Goal: Find specific page/section: Find specific page/section

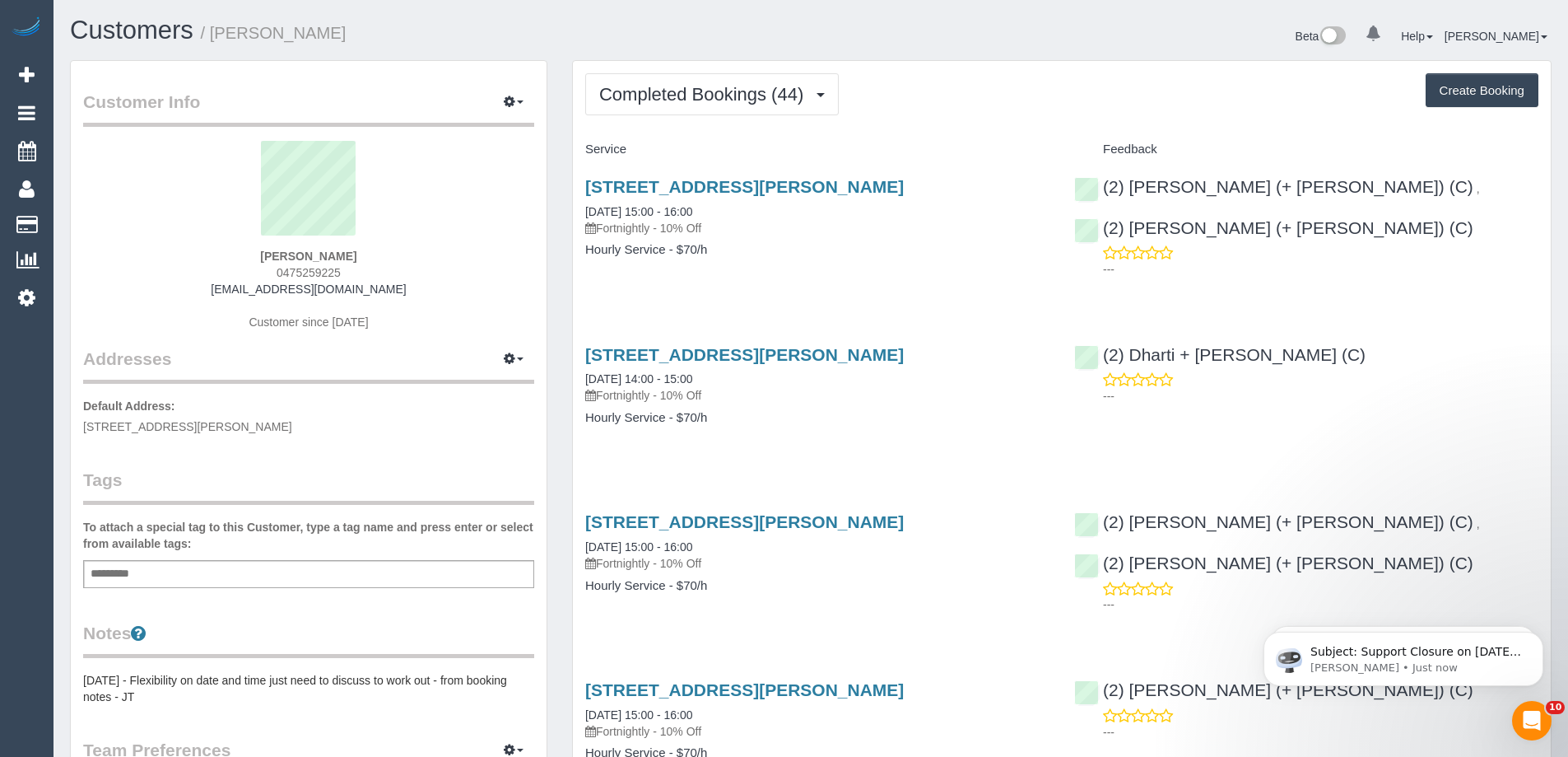
drag, startPoint x: 81, startPoint y: 425, endPoint x: 364, endPoint y: 427, distance: 283.0
click at [364, 427] on div "Customer Info Edit Contact Info Send Message Email Preferences Special Sales Ta…" at bounding box center [309, 603] width 476 height 1085
copy span "[STREET_ADDRESS][PERSON_NAME]"
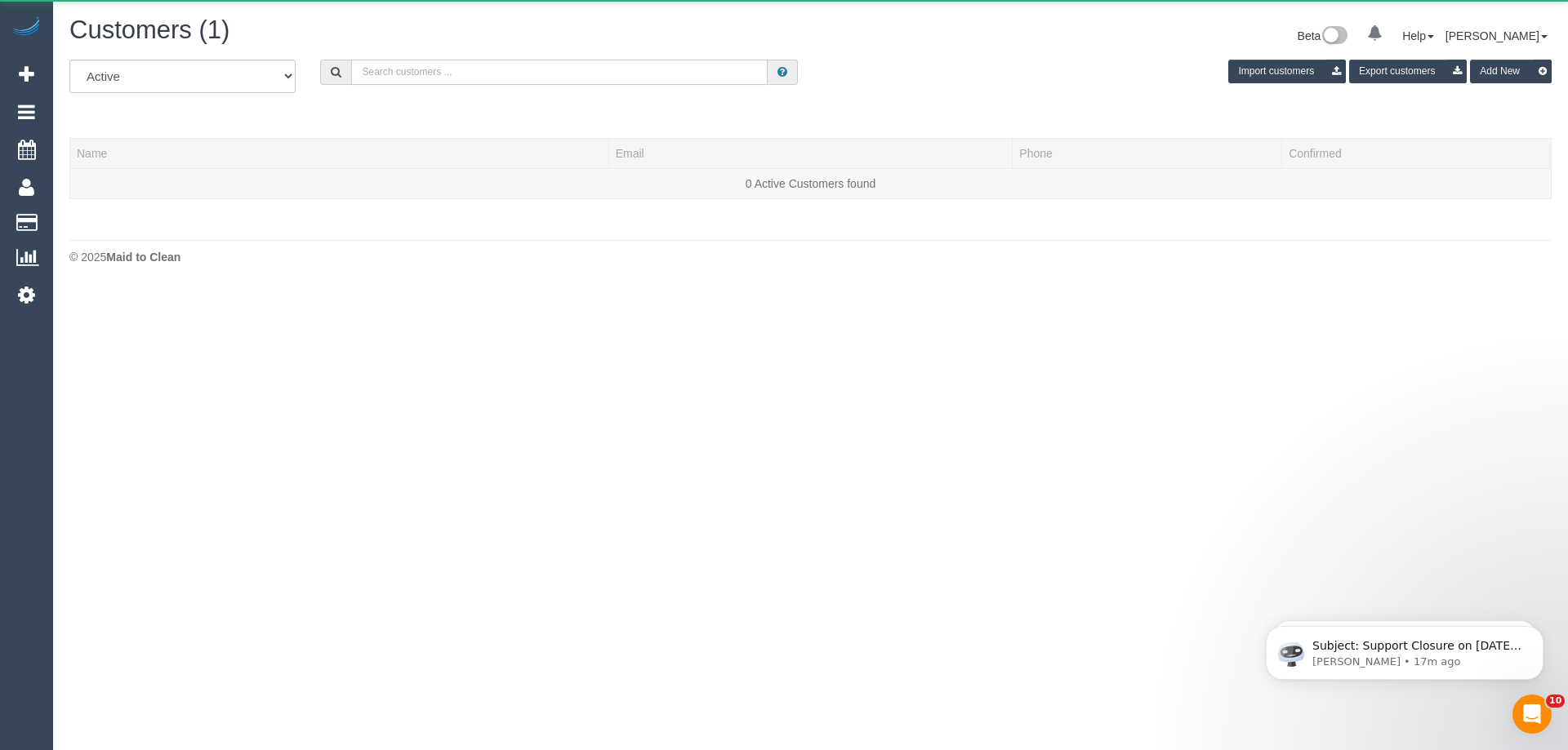
click at [433, 77] on input "text" at bounding box center [559, 72] width 417 height 25
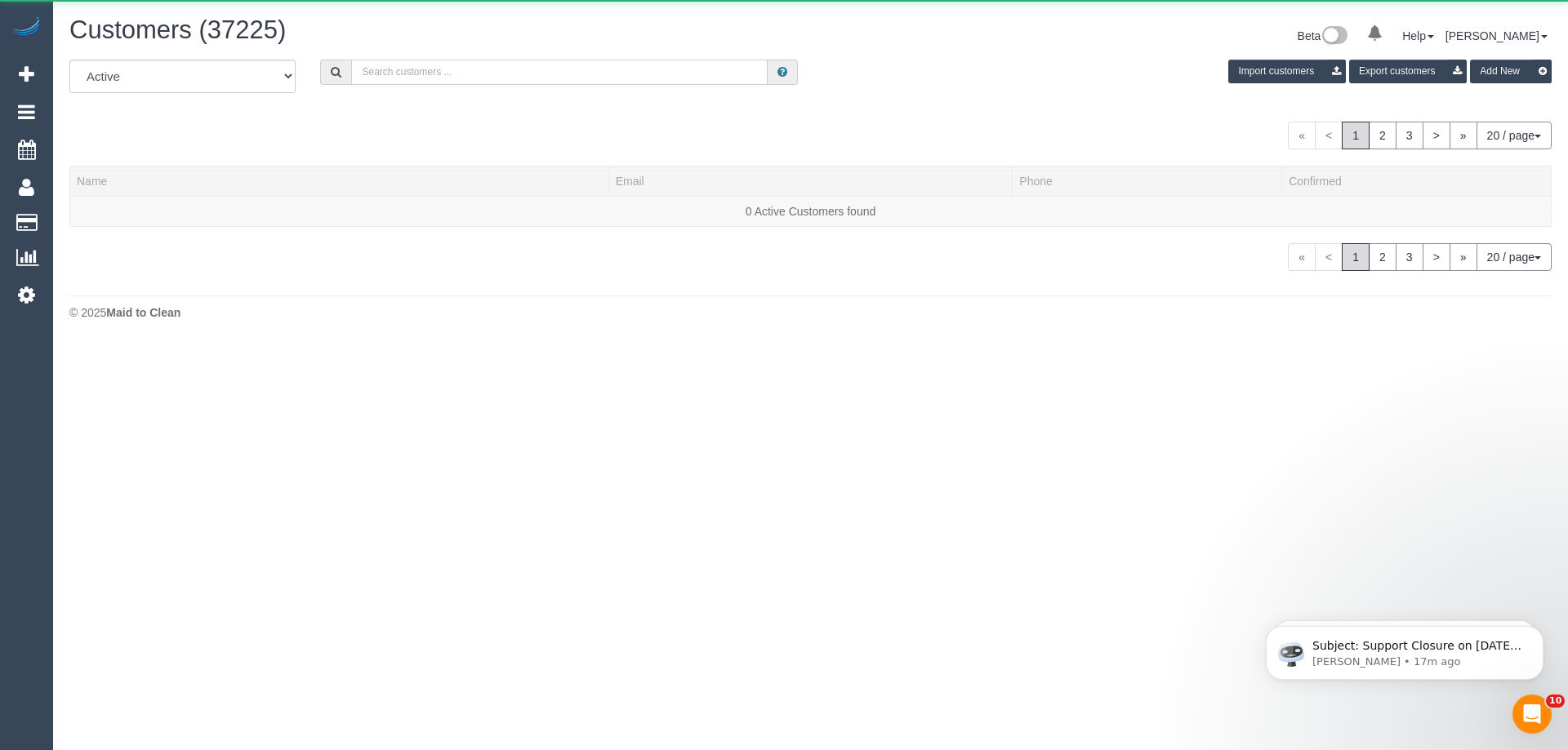
paste input "[EMAIL_ADDRESS][DOMAIN_NAME]"
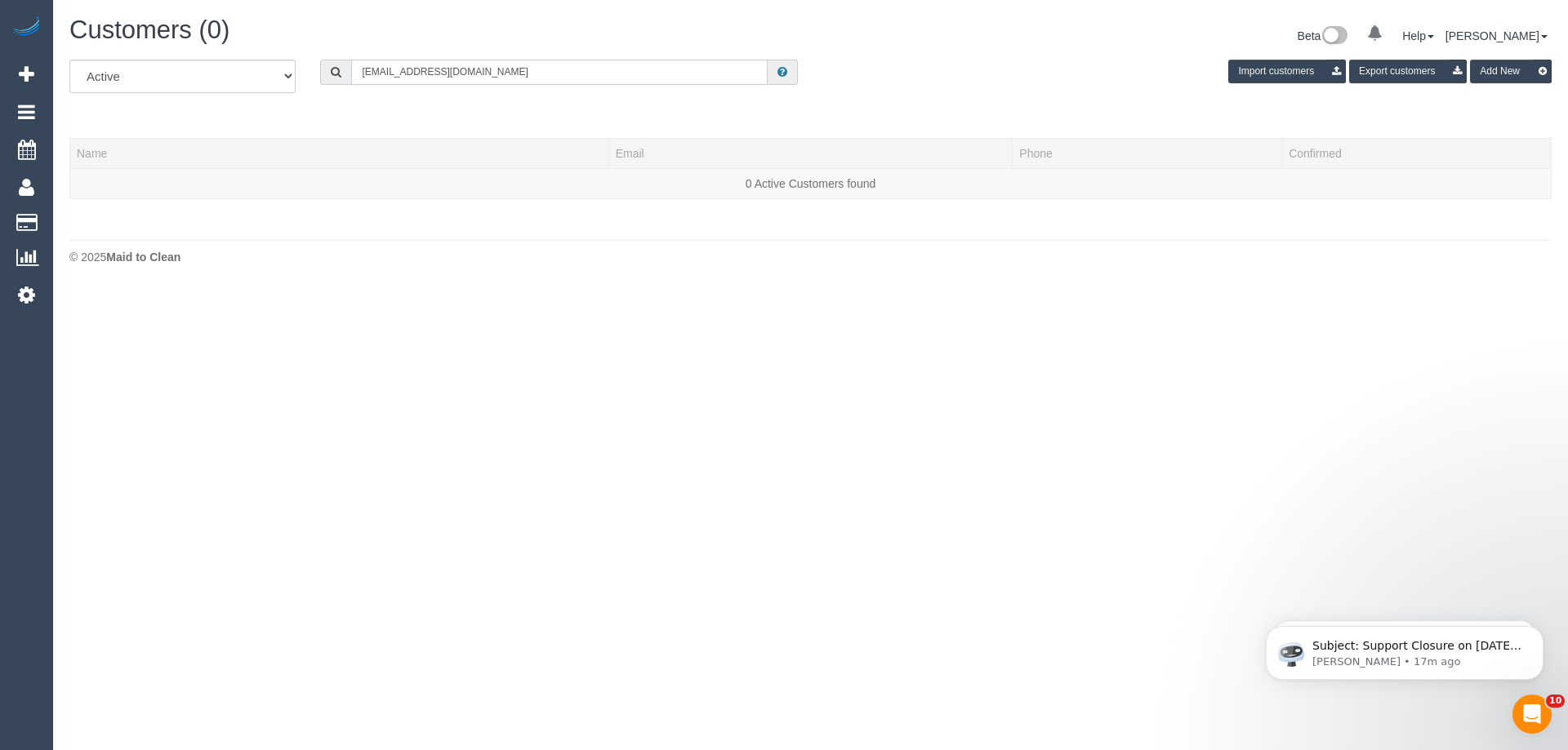
drag, startPoint x: 403, startPoint y: 72, endPoint x: 257, endPoint y: 69, distance: 146.0
click at [257, 69] on div "All Active Archived [EMAIL_ADDRESS][DOMAIN_NAME] Import customers Export custom…" at bounding box center [810, 82] width 1507 height 46
click at [436, 64] on input "wisehealth" at bounding box center [559, 72] width 417 height 25
click at [416, 76] on input "wisehealth" at bounding box center [559, 72] width 417 height 25
paste input "[PERSON_NAME]"
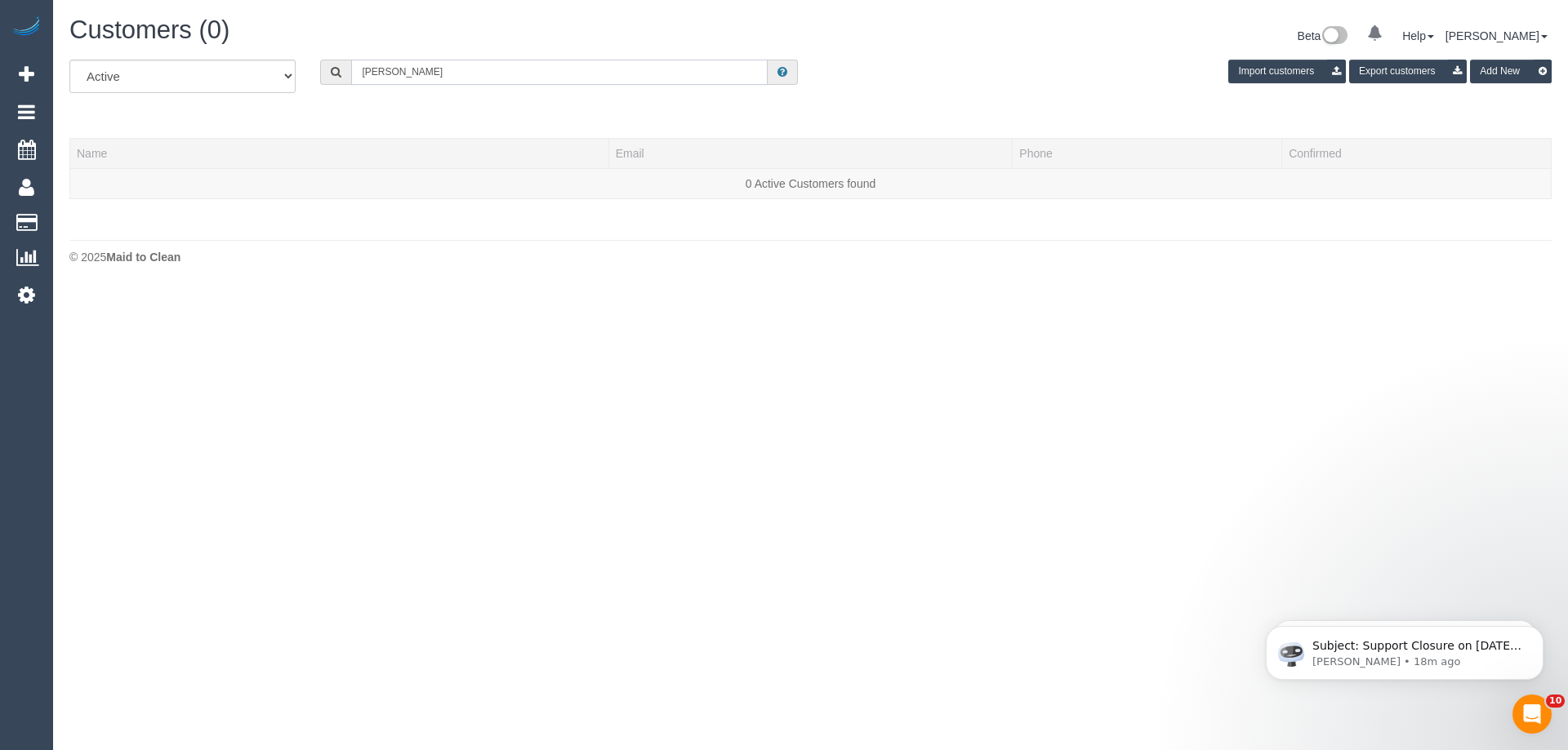
type input "[PERSON_NAME]"
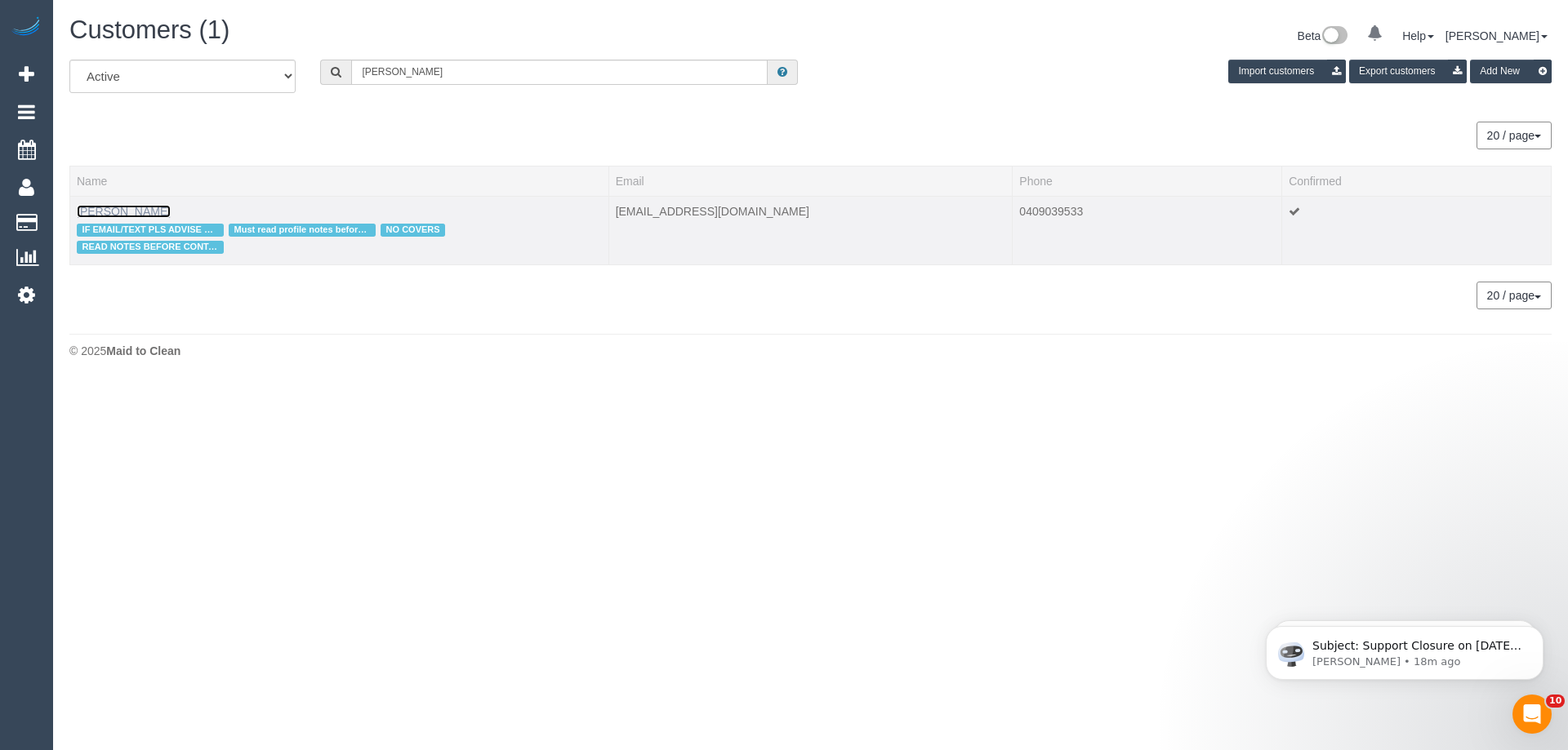
click at [108, 215] on link "[PERSON_NAME]" at bounding box center [124, 211] width 94 height 13
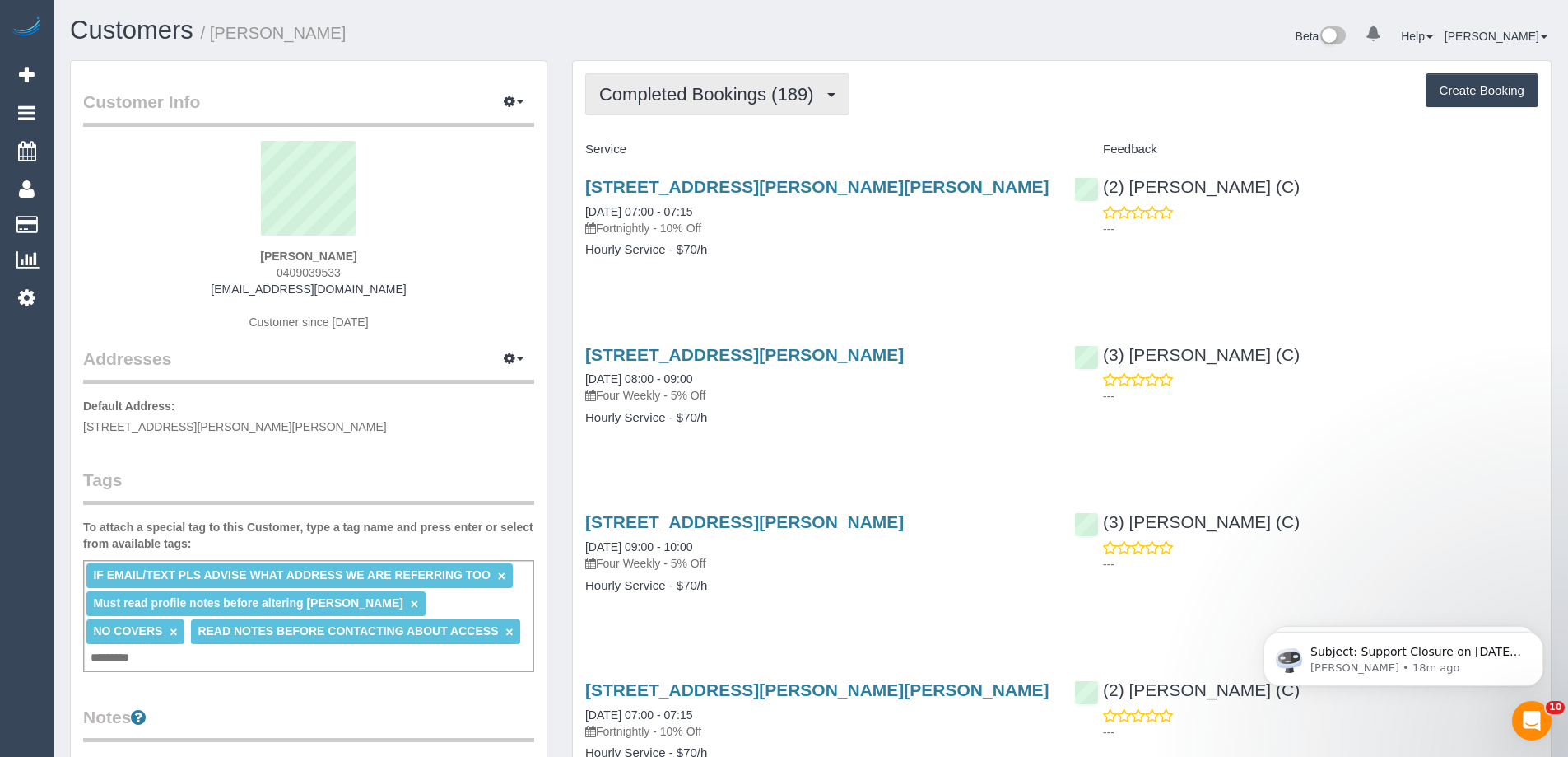
click at [754, 93] on span "Completed Bookings (189)" at bounding box center [710, 94] width 222 height 20
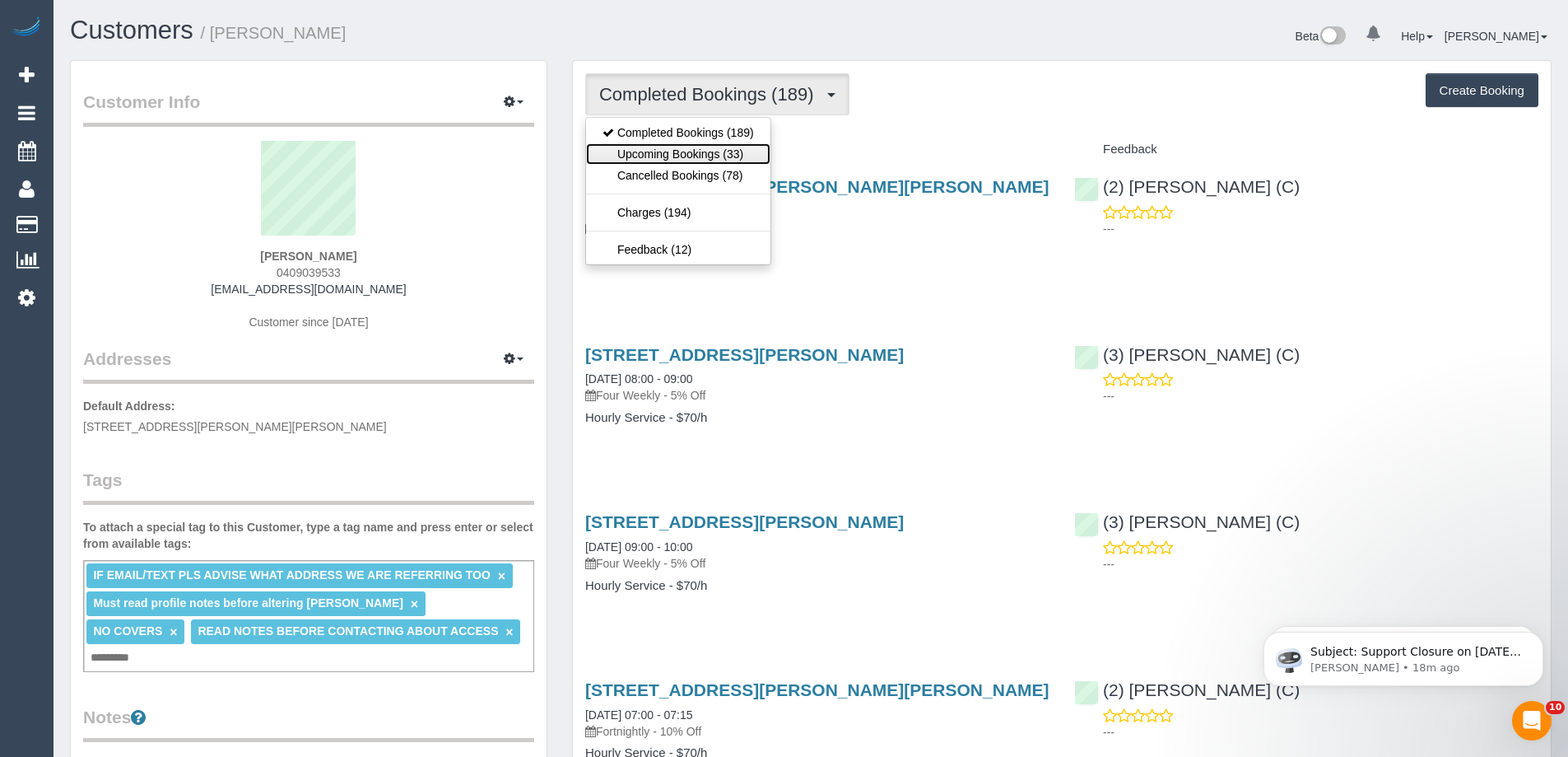
click at [766, 156] on link "Upcoming Bookings (33)" at bounding box center [678, 153] width 184 height 21
